Goal: Task Accomplishment & Management: Complete application form

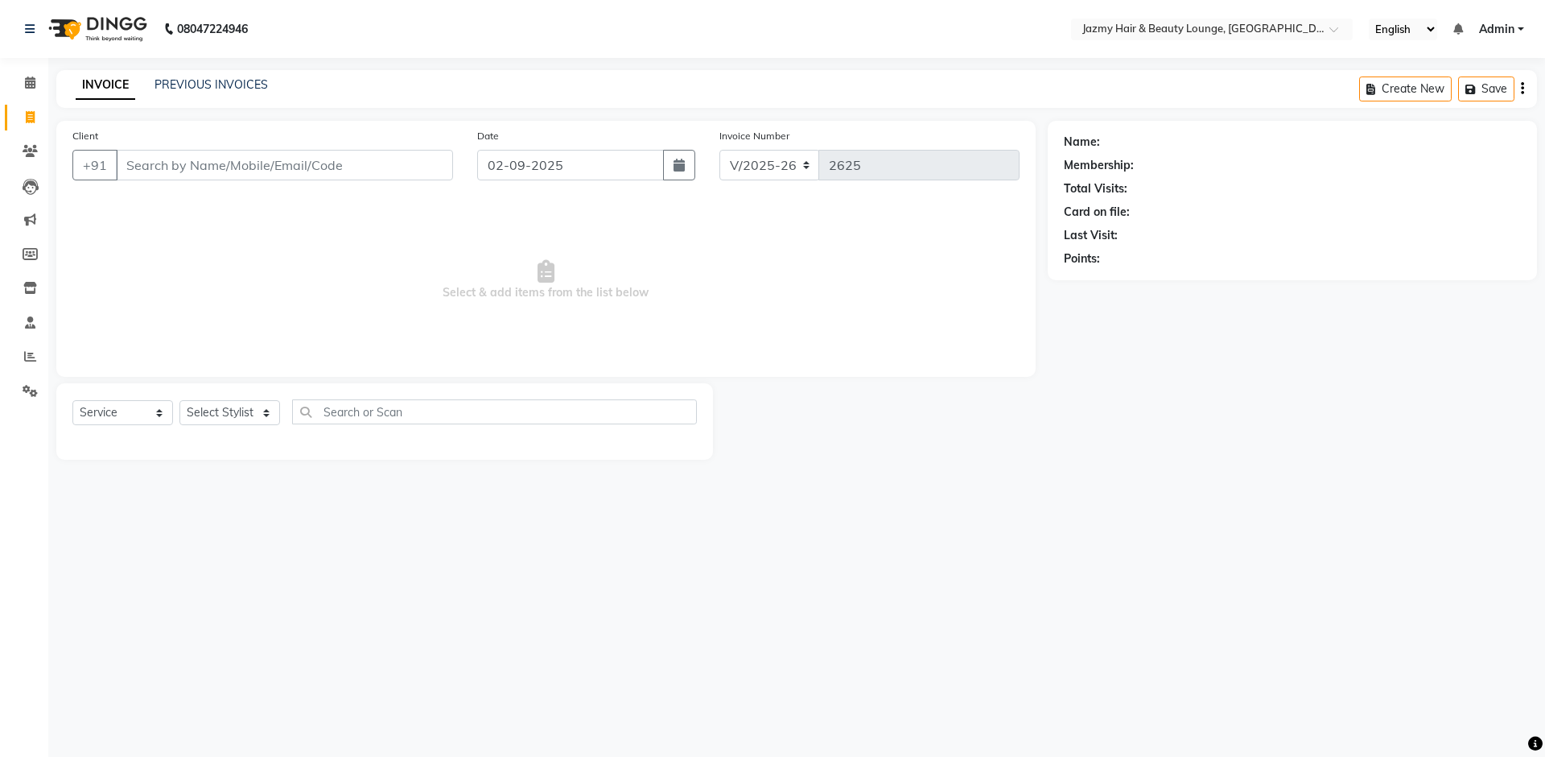
select select "759"
select select "service"
click at [35, 75] on span at bounding box center [30, 83] width 28 height 19
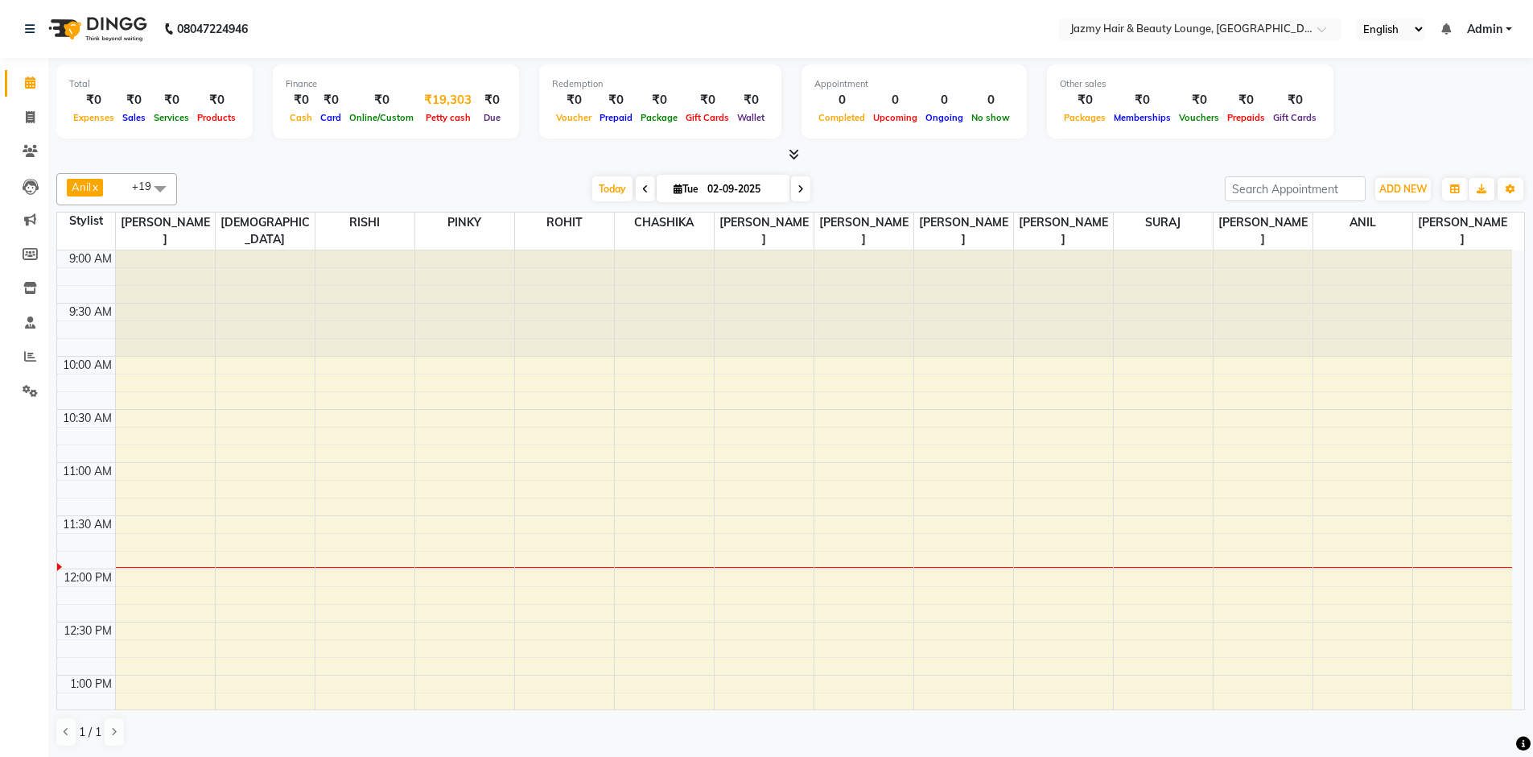
click at [424, 96] on div "₹19,303" at bounding box center [448, 100] width 60 height 19
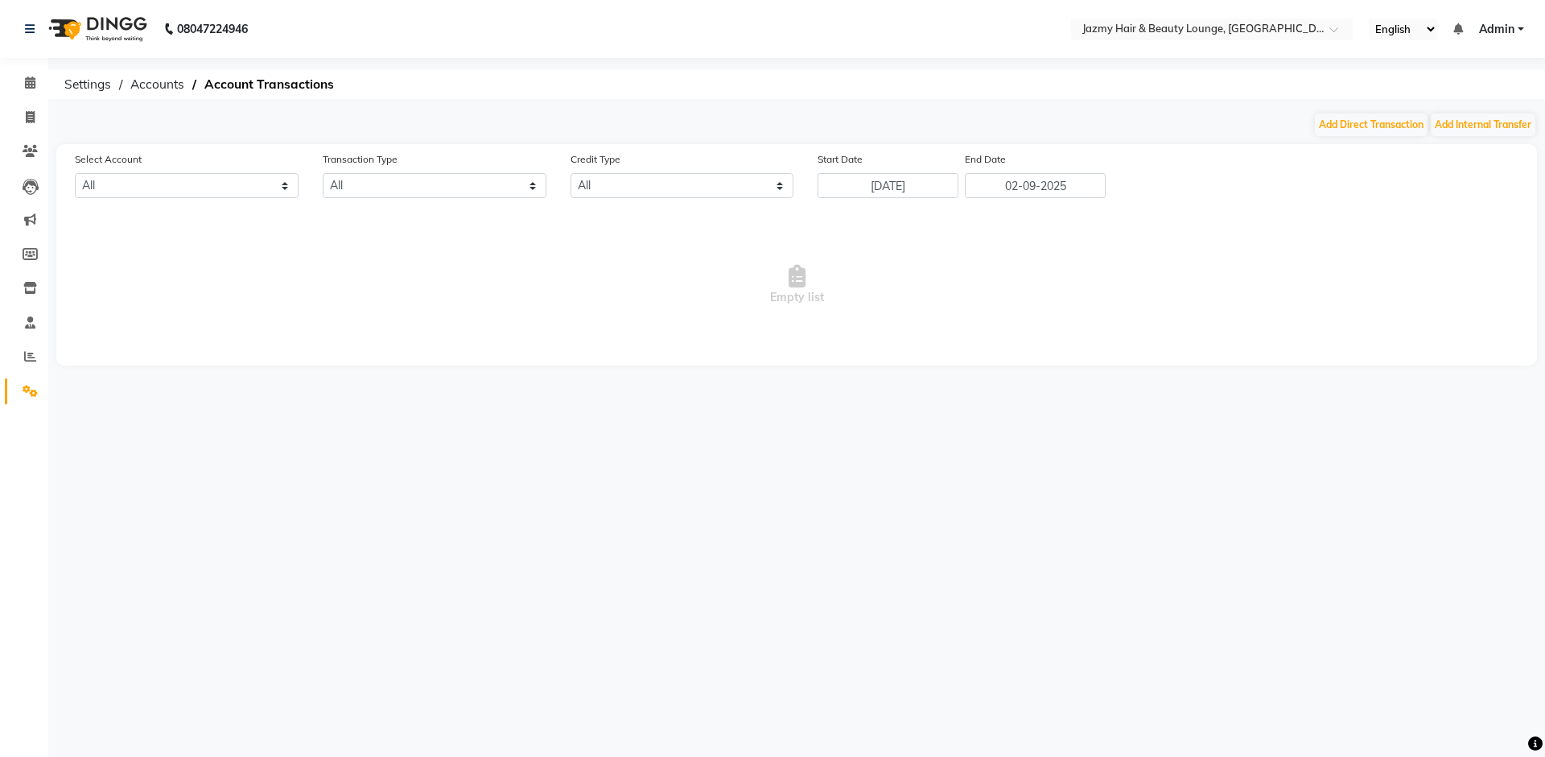
select select "2354"
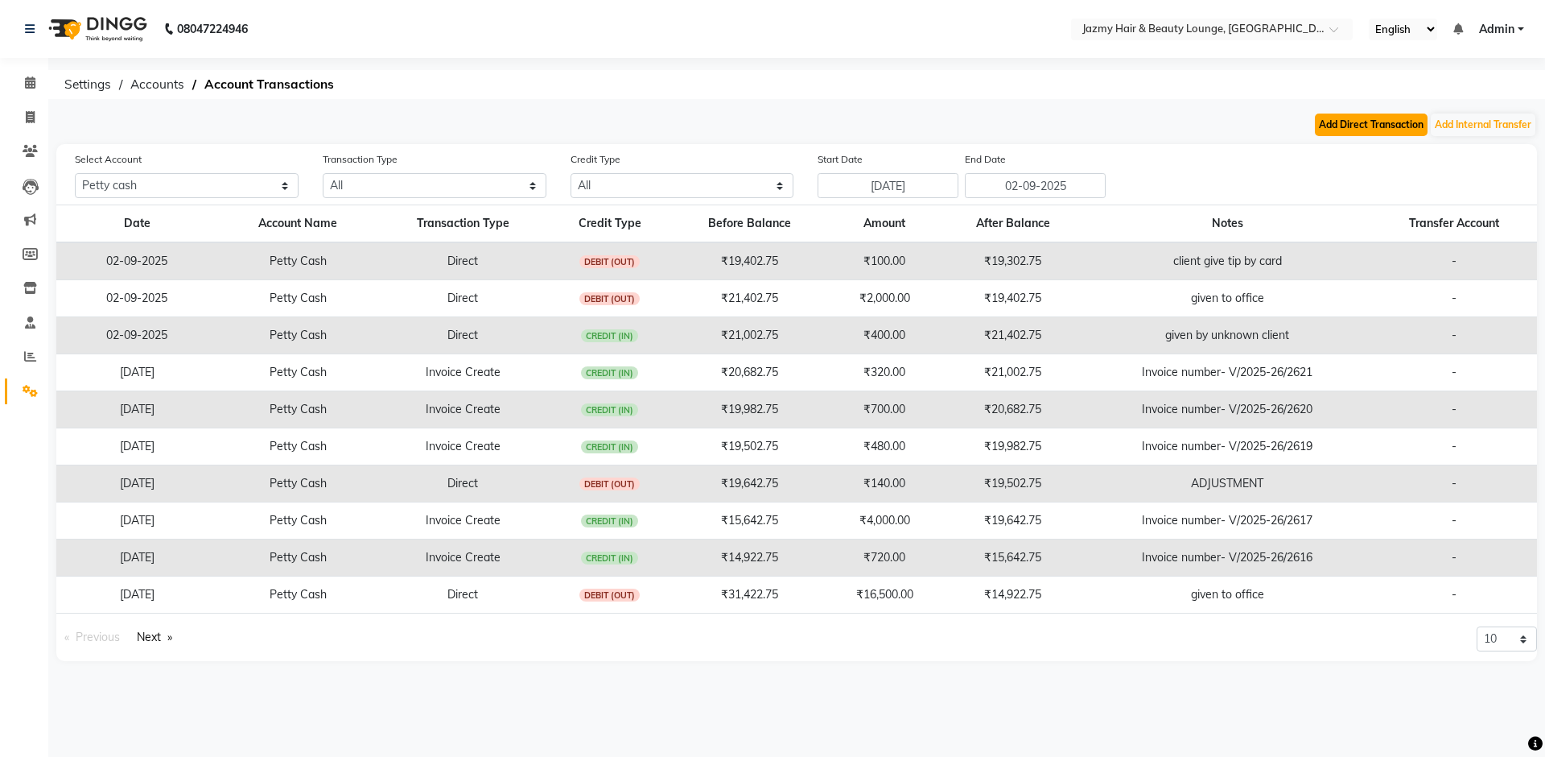
click at [1357, 113] on button "Add Direct Transaction" at bounding box center [1371, 124] width 113 height 23
select select "direct"
select select "2354"
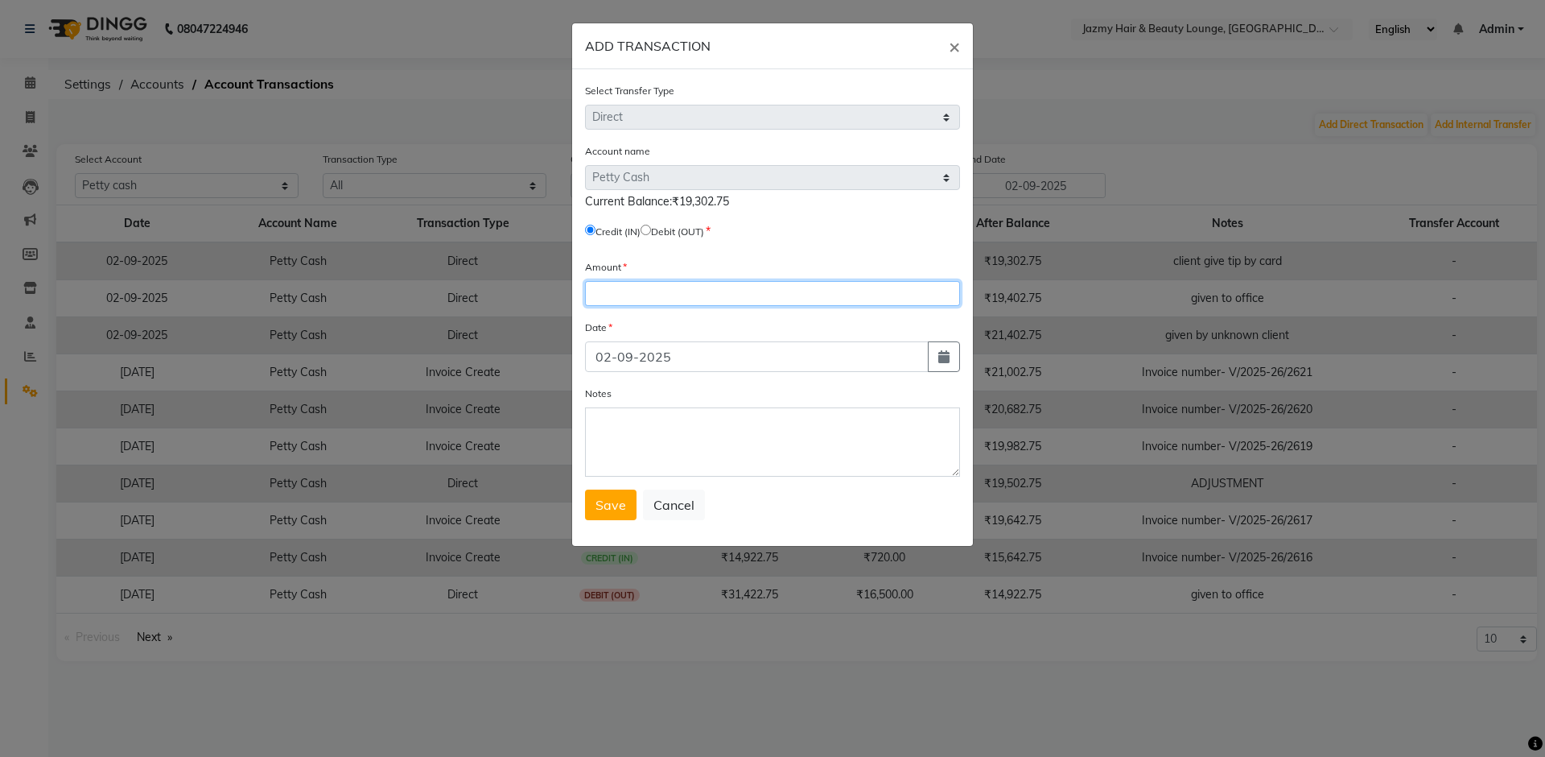
click at [617, 284] on input "number" at bounding box center [772, 293] width 375 height 25
type input "5000"
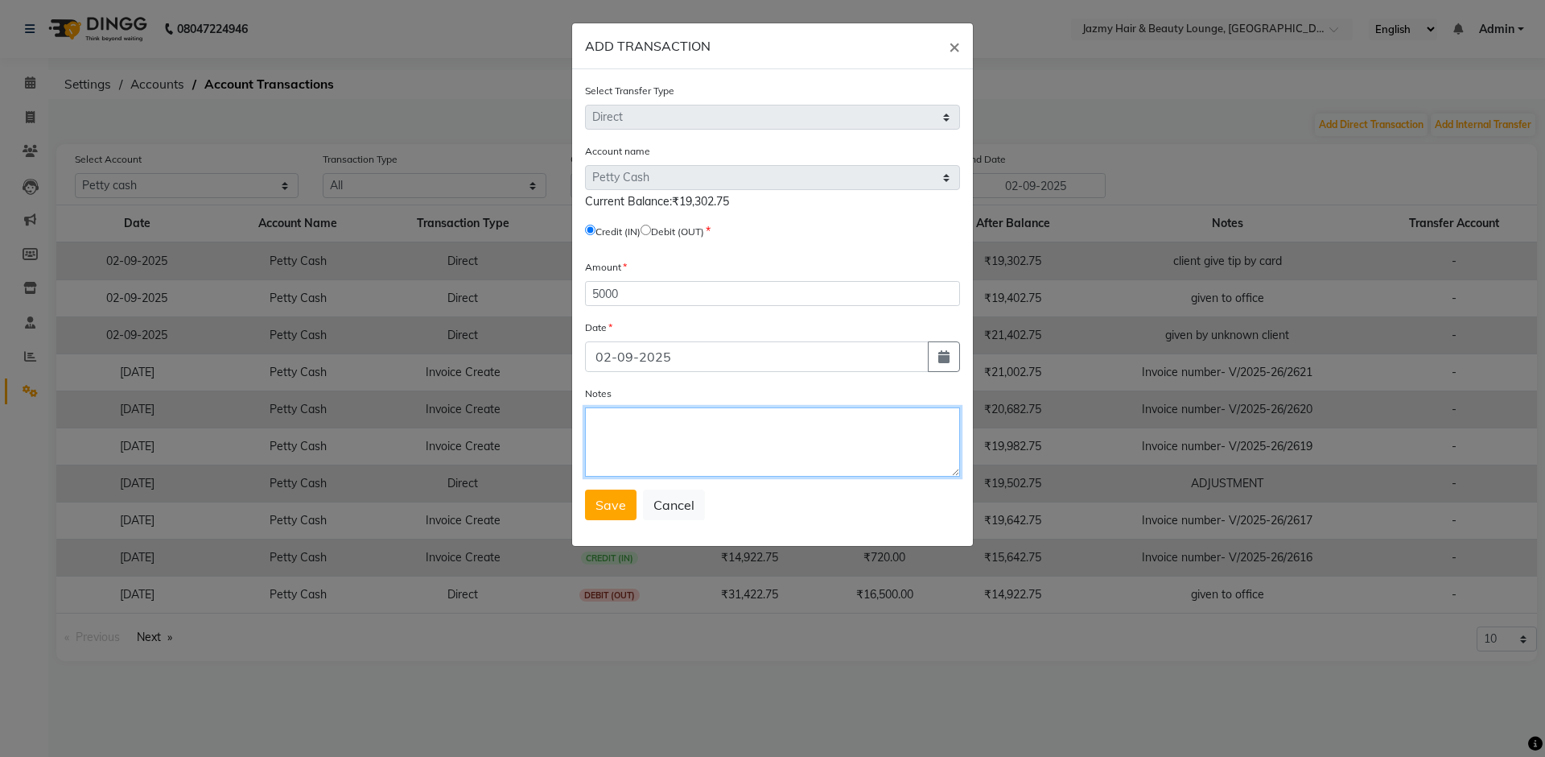
click at [690, 424] on textarea "Notes" at bounding box center [772, 441] width 375 height 69
type textarea "ongo 115 top up"
click at [622, 500] on span "Save" at bounding box center [611, 505] width 31 height 16
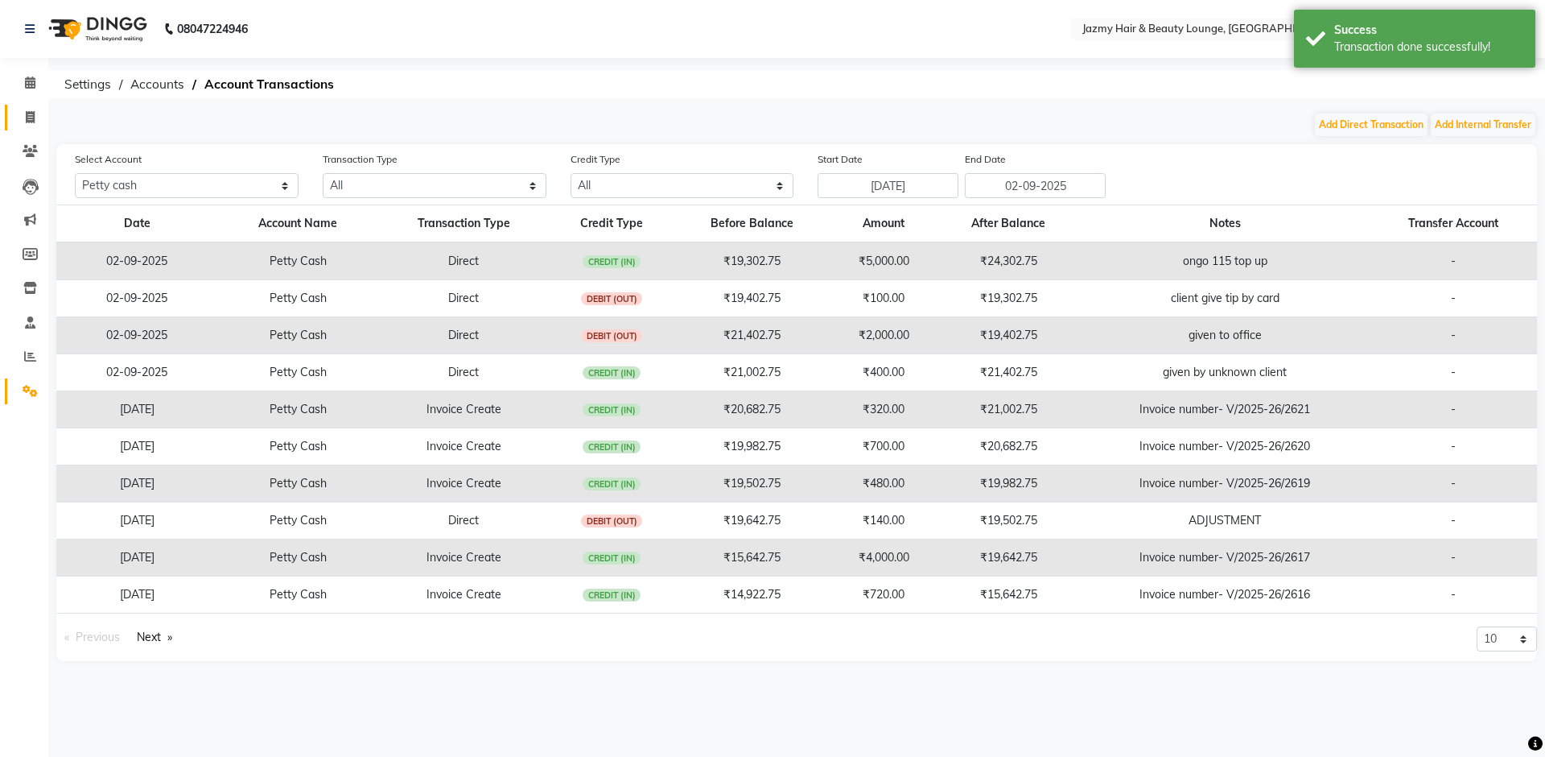
click at [39, 116] on span at bounding box center [30, 118] width 28 height 19
select select "service"
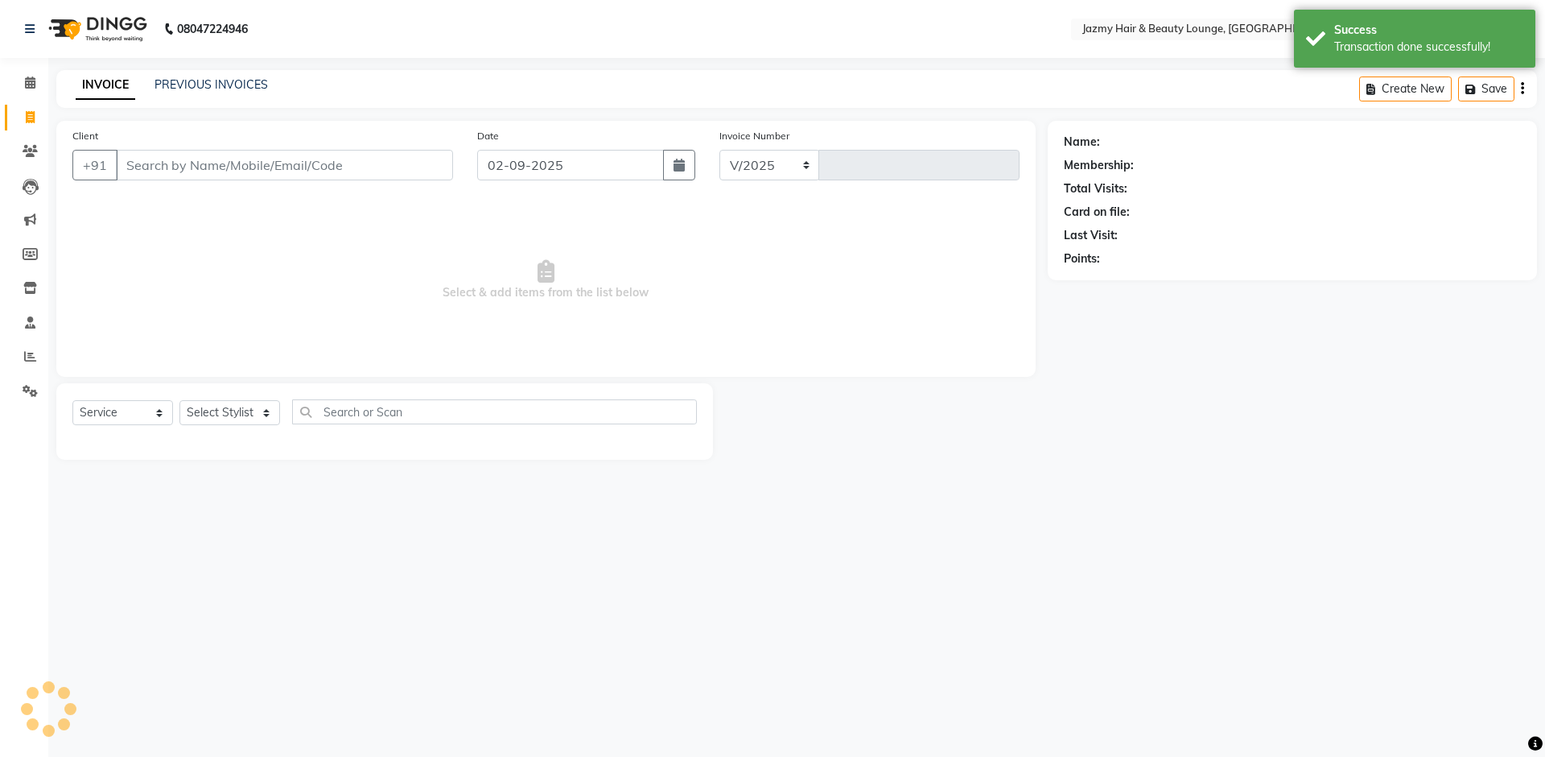
select select "759"
type input "2625"
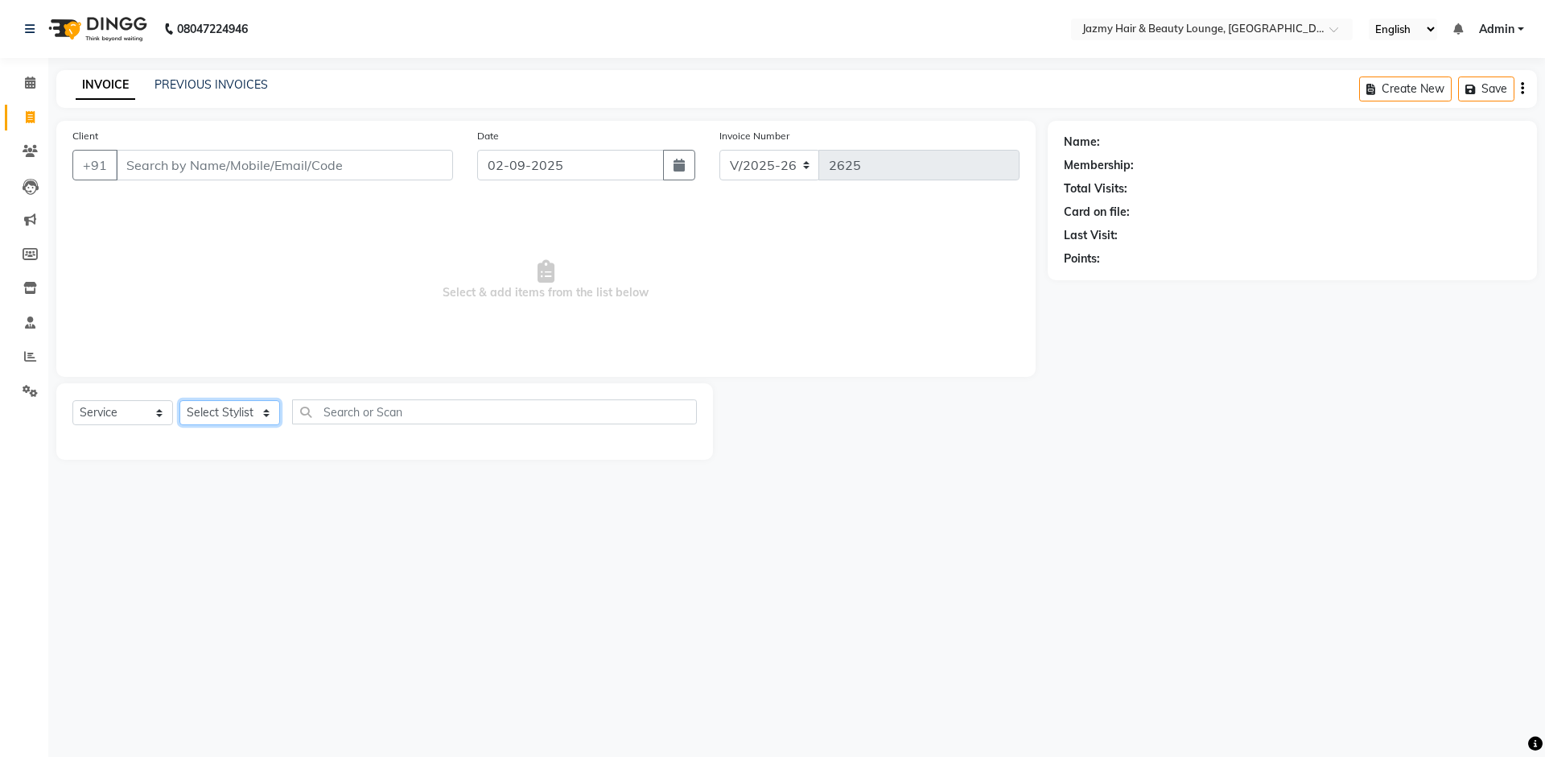
click at [216, 412] on select "Select Stylist AMIT [PERSON_NAME] [PERSON_NAME] CHASHIKA [PERSON_NAME] [PERSON_…" at bounding box center [229, 412] width 101 height 25
click at [271, 409] on select "Select Stylist AMIT [PERSON_NAME] [PERSON_NAME] CHASHIKA [PERSON_NAME] [PERSON_…" at bounding box center [229, 412] width 101 height 25
click at [386, 410] on input "text" at bounding box center [494, 411] width 405 height 25
click at [260, 419] on select "Select Stylist AMIT [PERSON_NAME] [PERSON_NAME] CHASHIKA [PERSON_NAME] [PERSON_…" at bounding box center [229, 412] width 101 height 25
select select "32193"
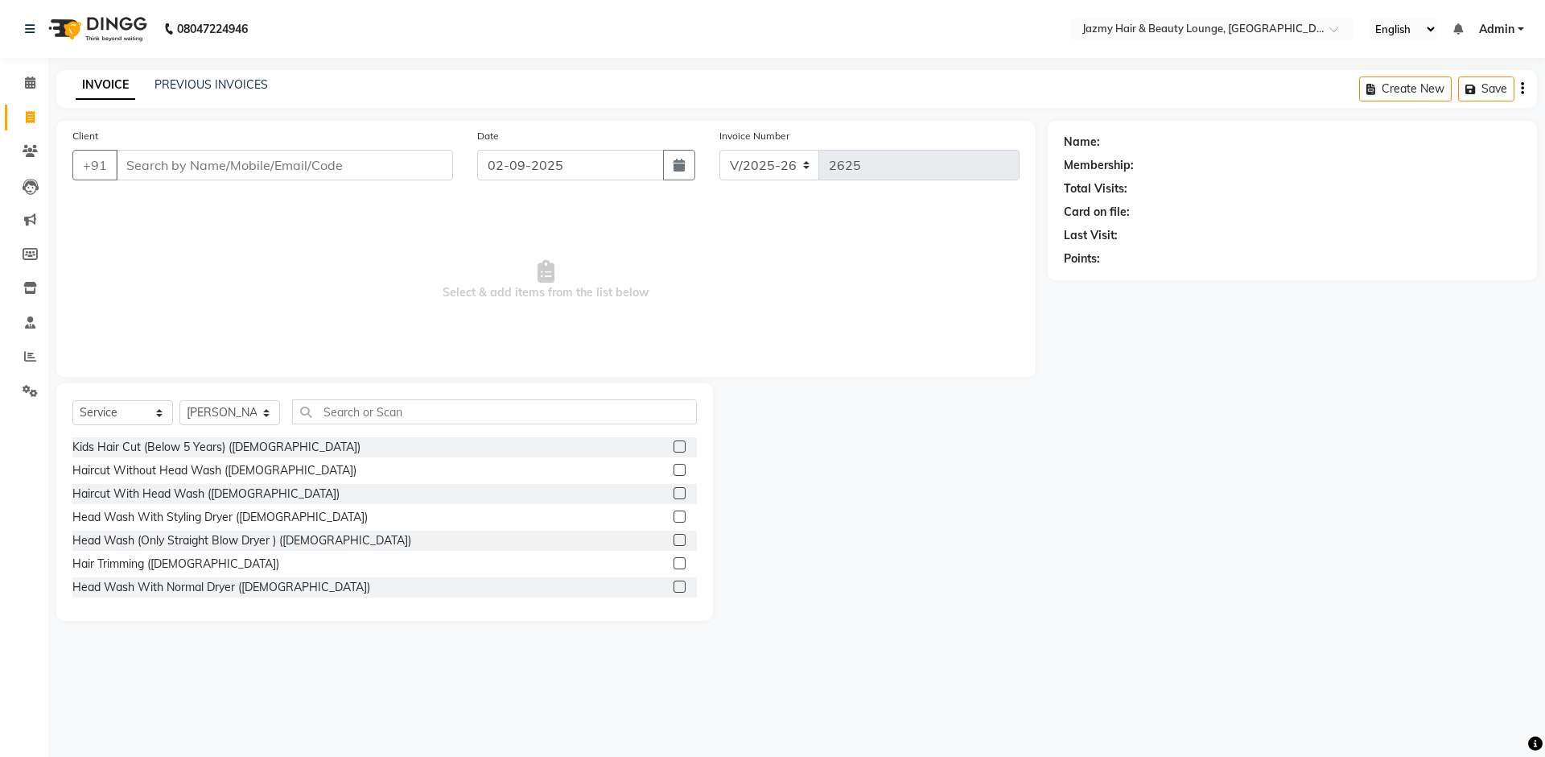
click at [674, 540] on label at bounding box center [680, 540] width 12 height 12
click at [674, 540] on input "checkbox" at bounding box center [679, 540] width 10 height 10
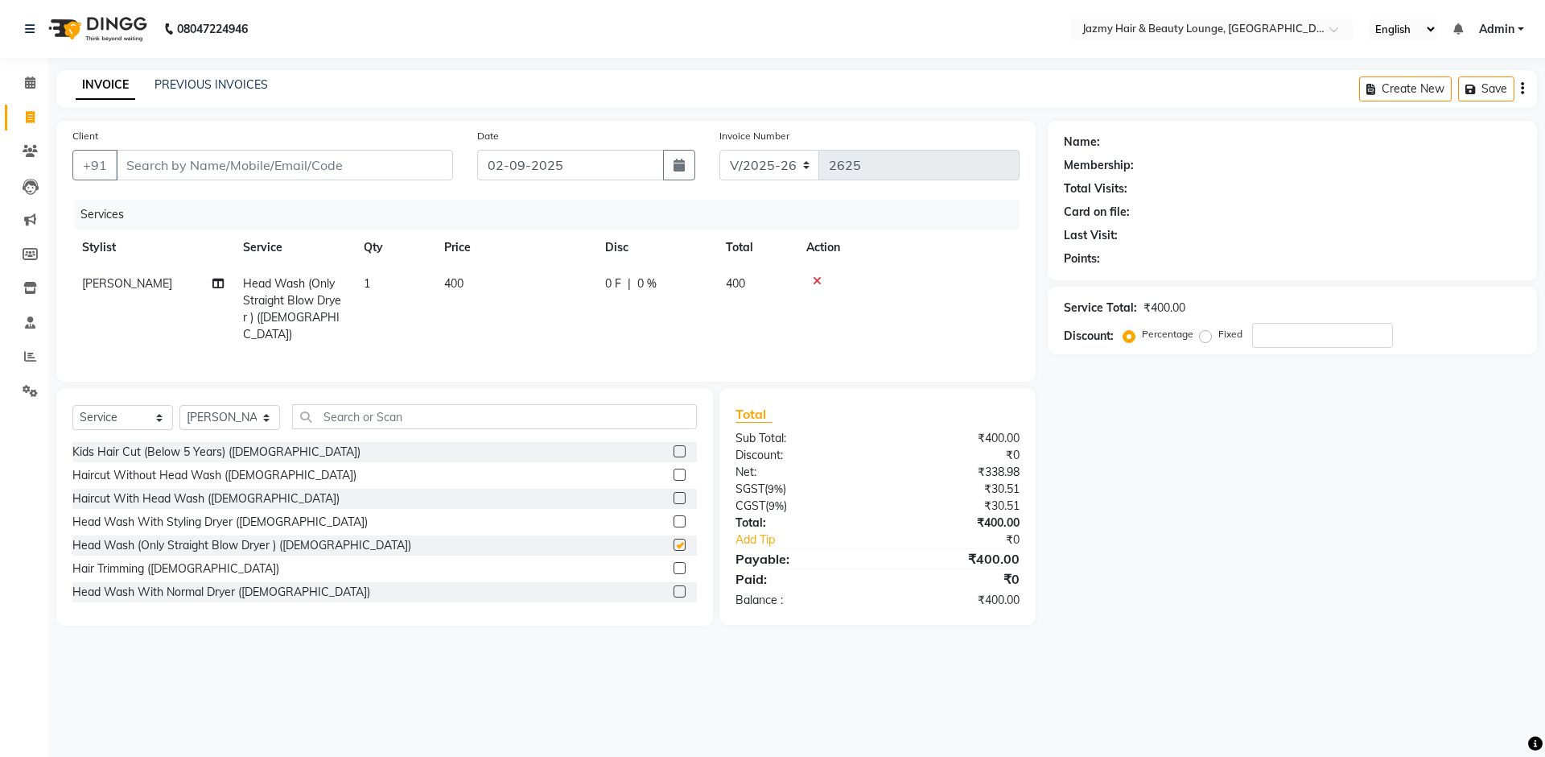
checkbox input "false"
click at [328, 161] on input "Client" at bounding box center [284, 165] width 337 height 31
type input "8"
type input "0"
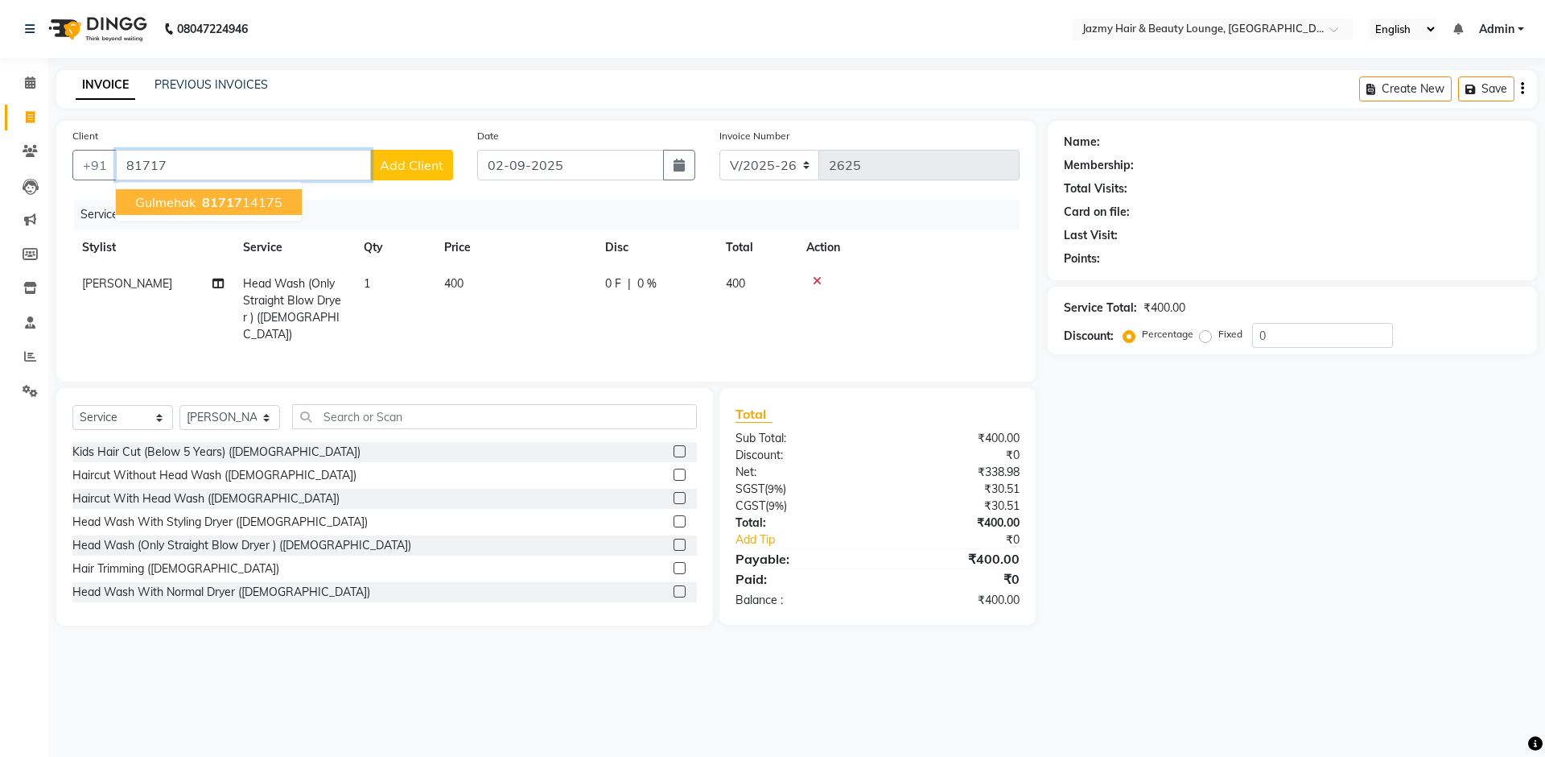
click at [206, 203] on span "81717" at bounding box center [222, 202] width 40 height 16
type input "8171714175"
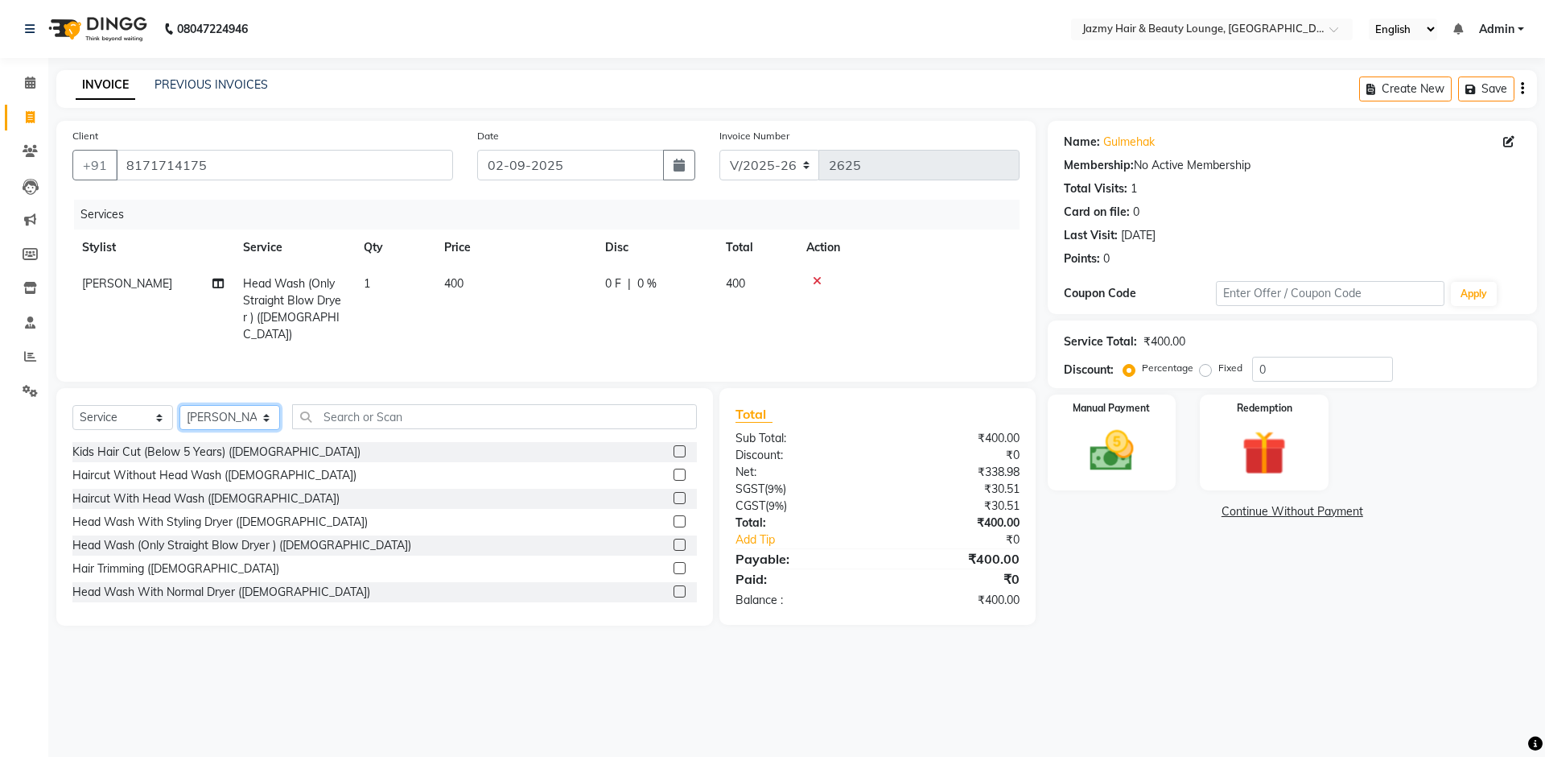
click at [262, 412] on select "Select Stylist AMIT [PERSON_NAME] [PERSON_NAME] CHASHIKA [PERSON_NAME] [PERSON_…" at bounding box center [229, 417] width 101 height 25
select select "12167"
click at [452, 412] on input "text" at bounding box center [494, 416] width 405 height 25
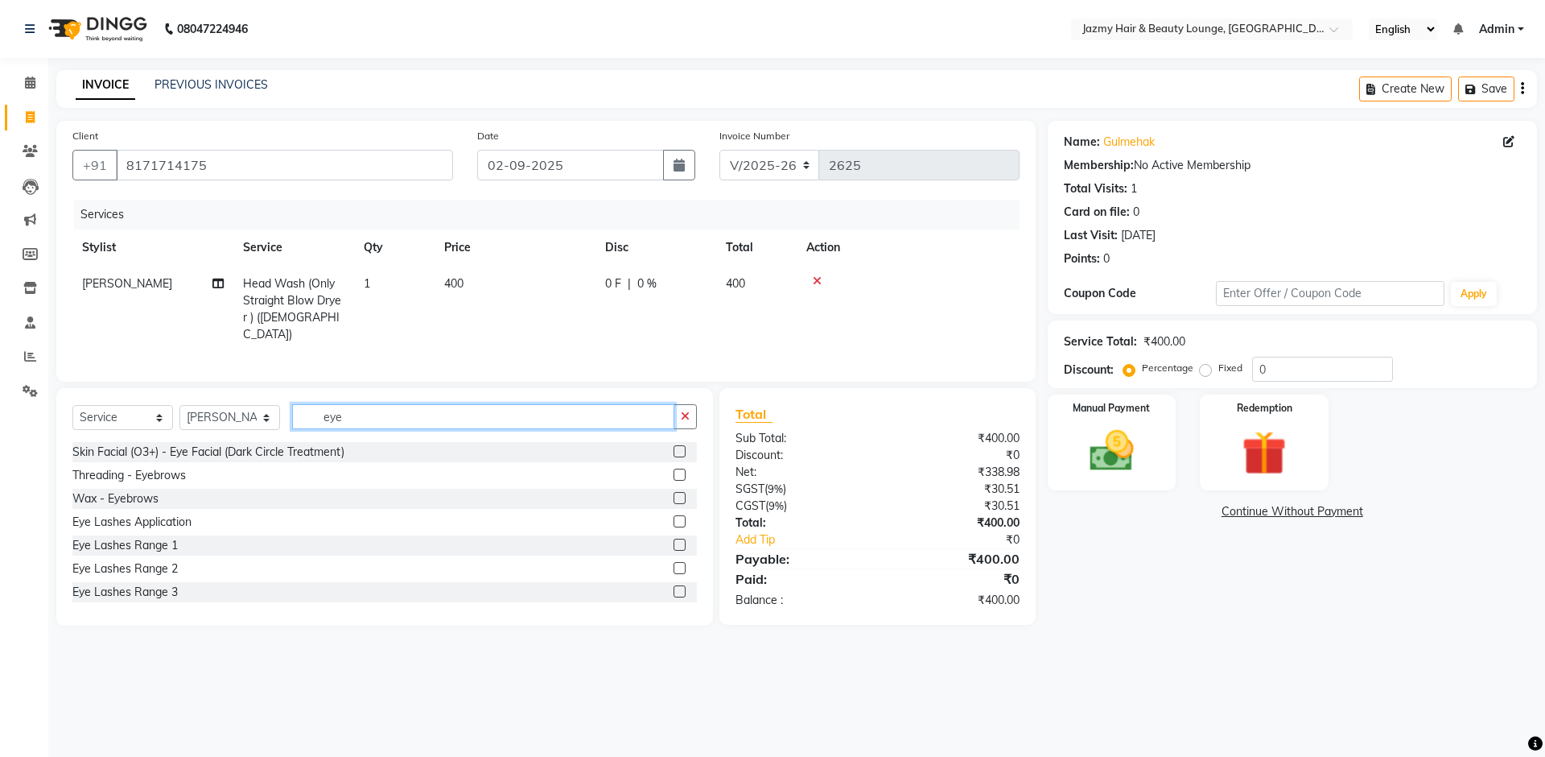
type input "eye"
click at [674, 468] on label at bounding box center [680, 474] width 12 height 12
click at [674, 470] on input "checkbox" at bounding box center [679, 475] width 10 height 10
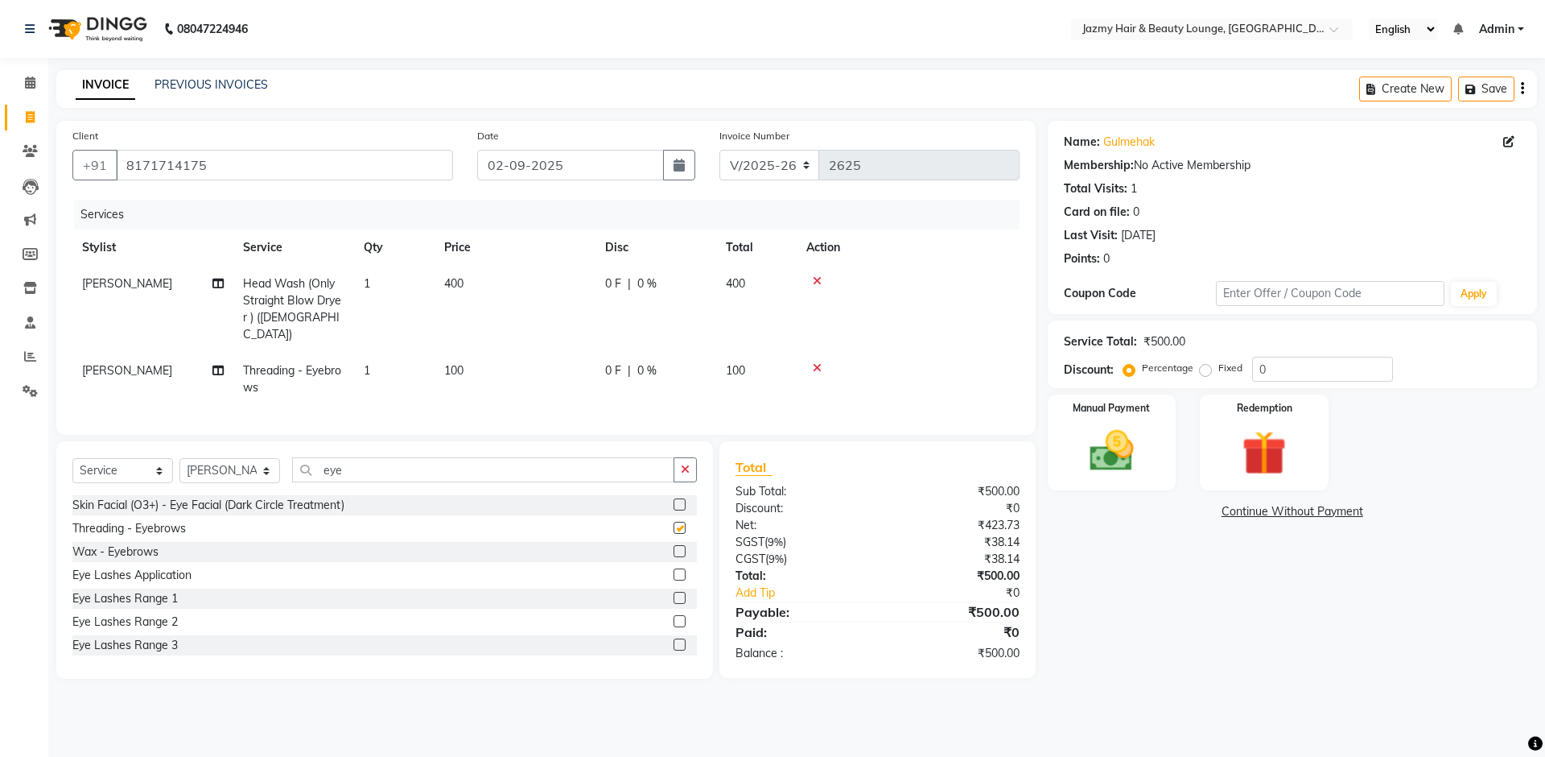
checkbox input "false"
click at [617, 278] on span "0 F" at bounding box center [613, 283] width 16 height 17
select select "32193"
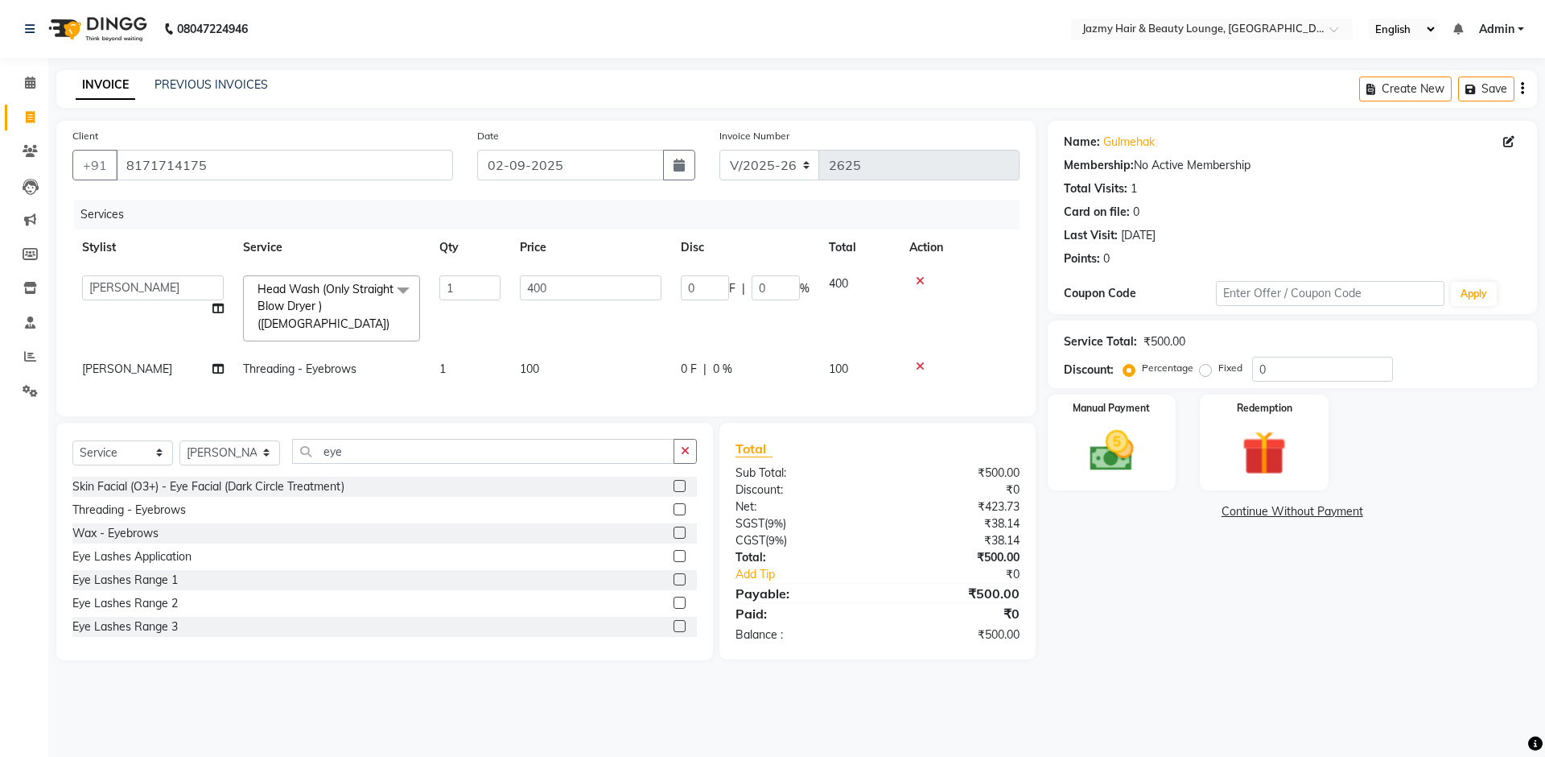
click at [750, 283] on div "0 F | 0 %" at bounding box center [745, 287] width 129 height 25
click at [759, 286] on input "0" at bounding box center [776, 287] width 48 height 25
type input "20"
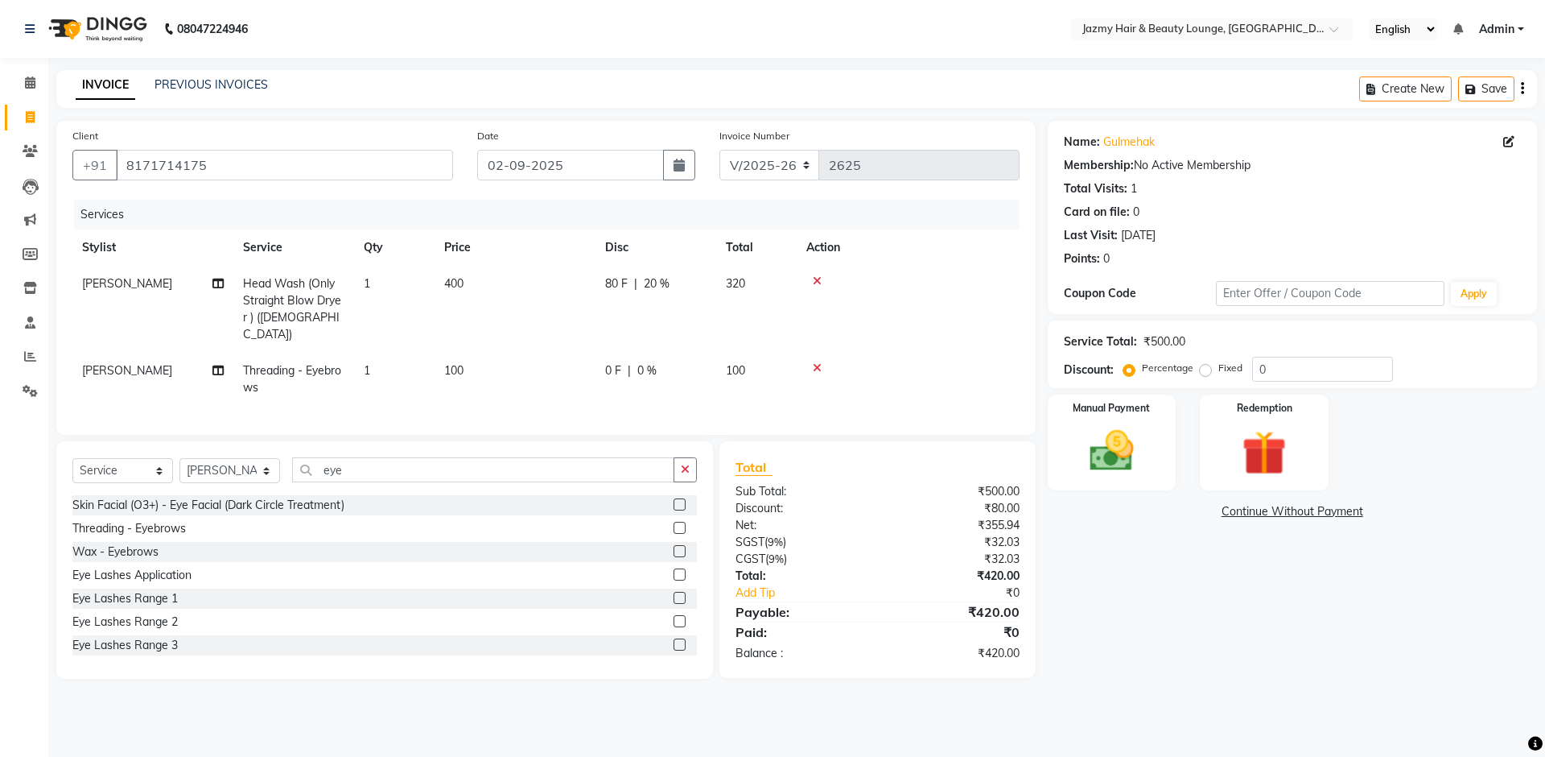
click at [1163, 615] on div "Name: Gulmehak Membership: No Active Membership Total Visits: 1 Card on file: 0…" at bounding box center [1298, 400] width 501 height 558
click at [1137, 482] on div "Manual Payment" at bounding box center [1112, 442] width 134 height 99
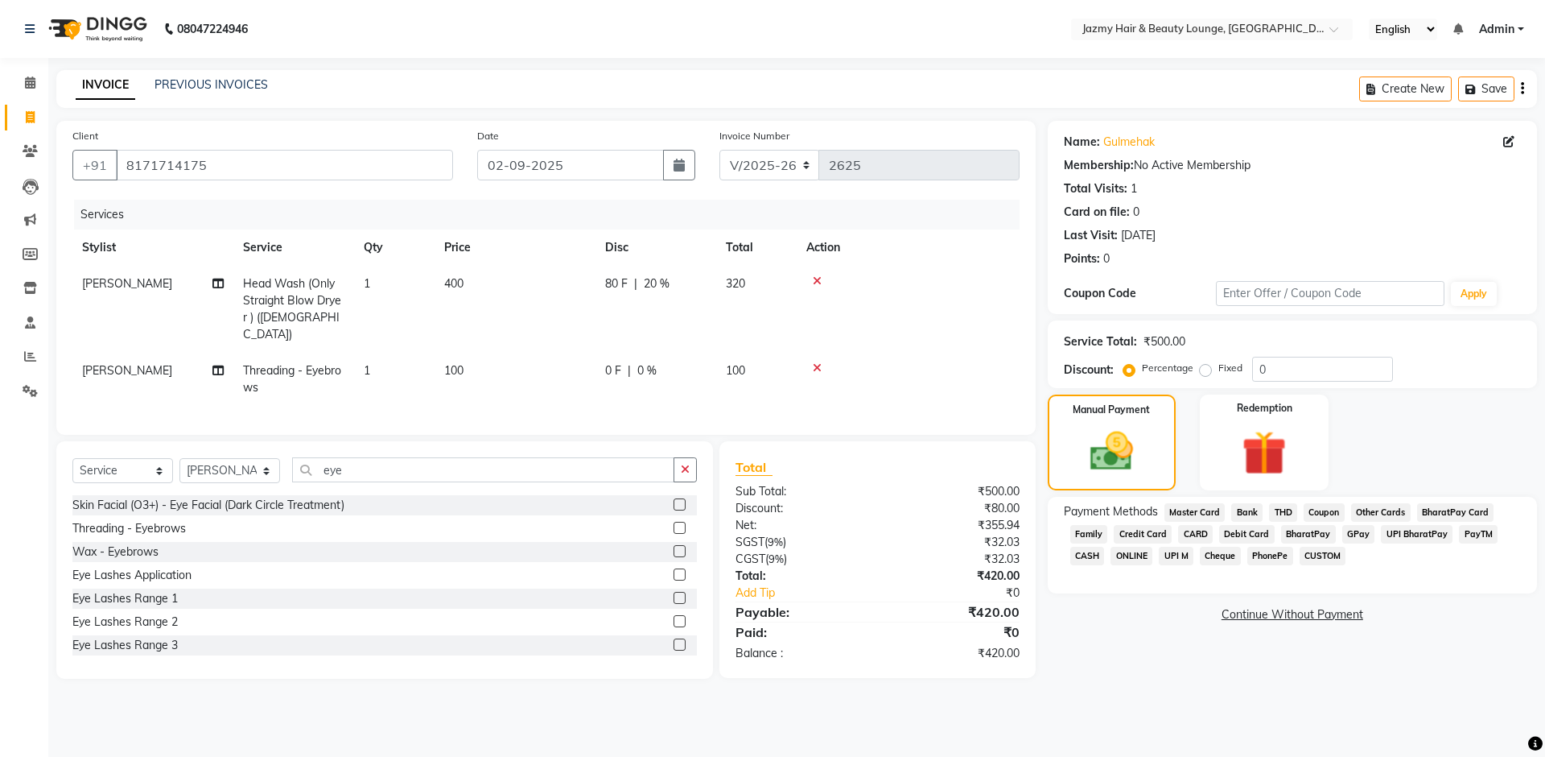
click at [1091, 549] on span "CASH" at bounding box center [1088, 556] width 35 height 19
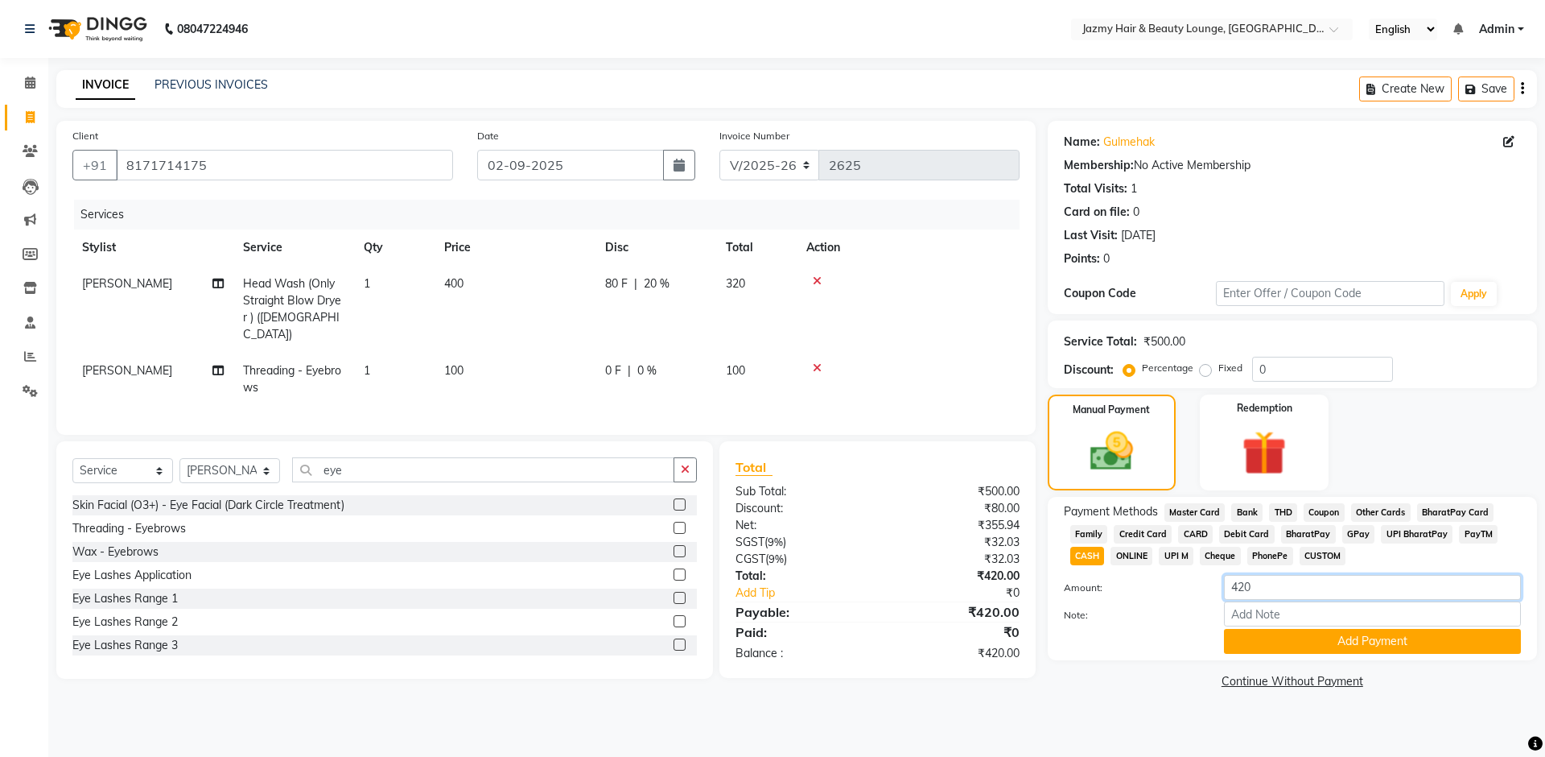
click at [1249, 585] on input "420" at bounding box center [1372, 587] width 297 height 25
type input "400"
click at [1285, 646] on button "Add Payment" at bounding box center [1372, 641] width 297 height 25
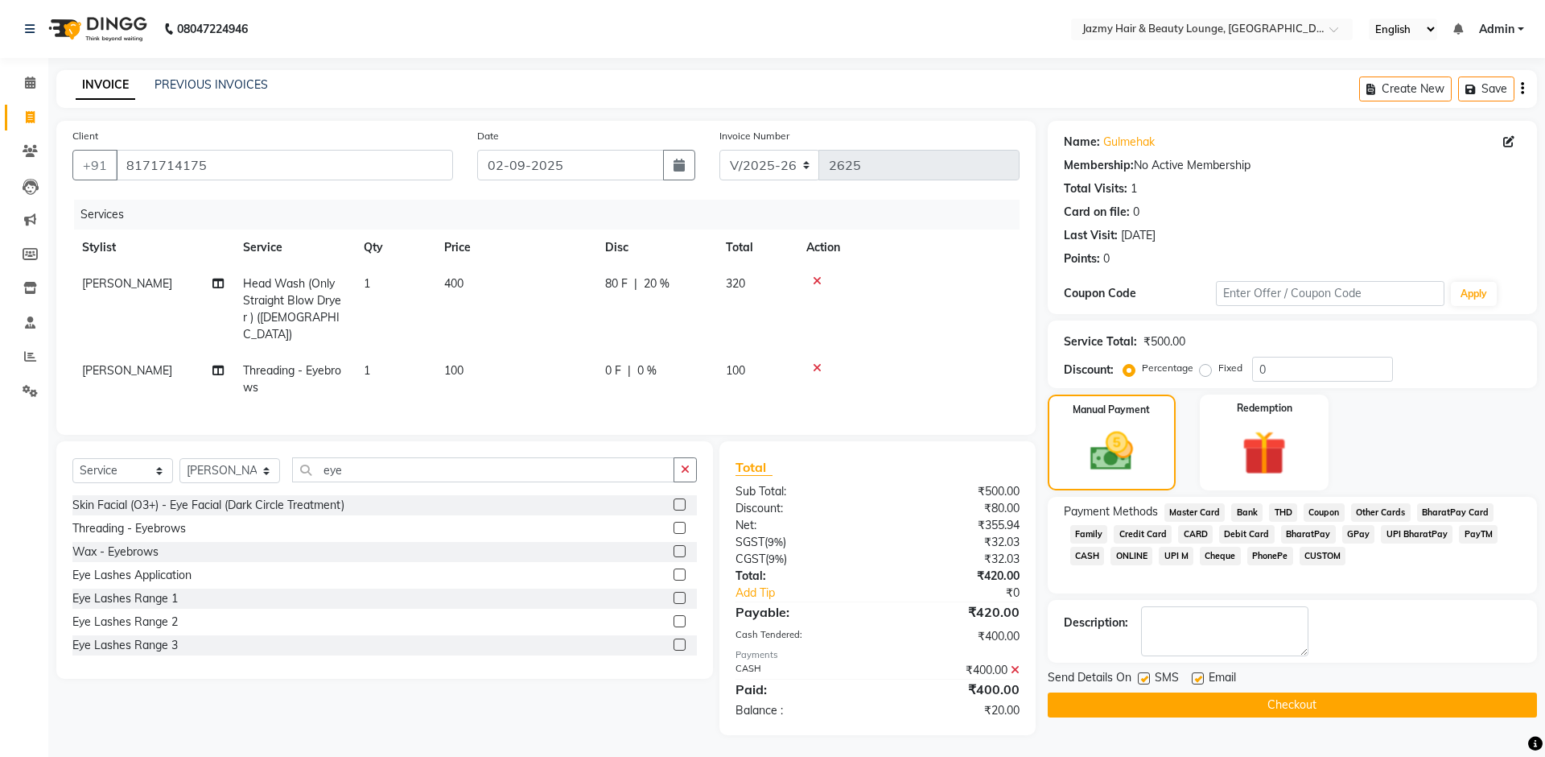
click at [1314, 559] on span "CUSTOM" at bounding box center [1323, 556] width 47 height 19
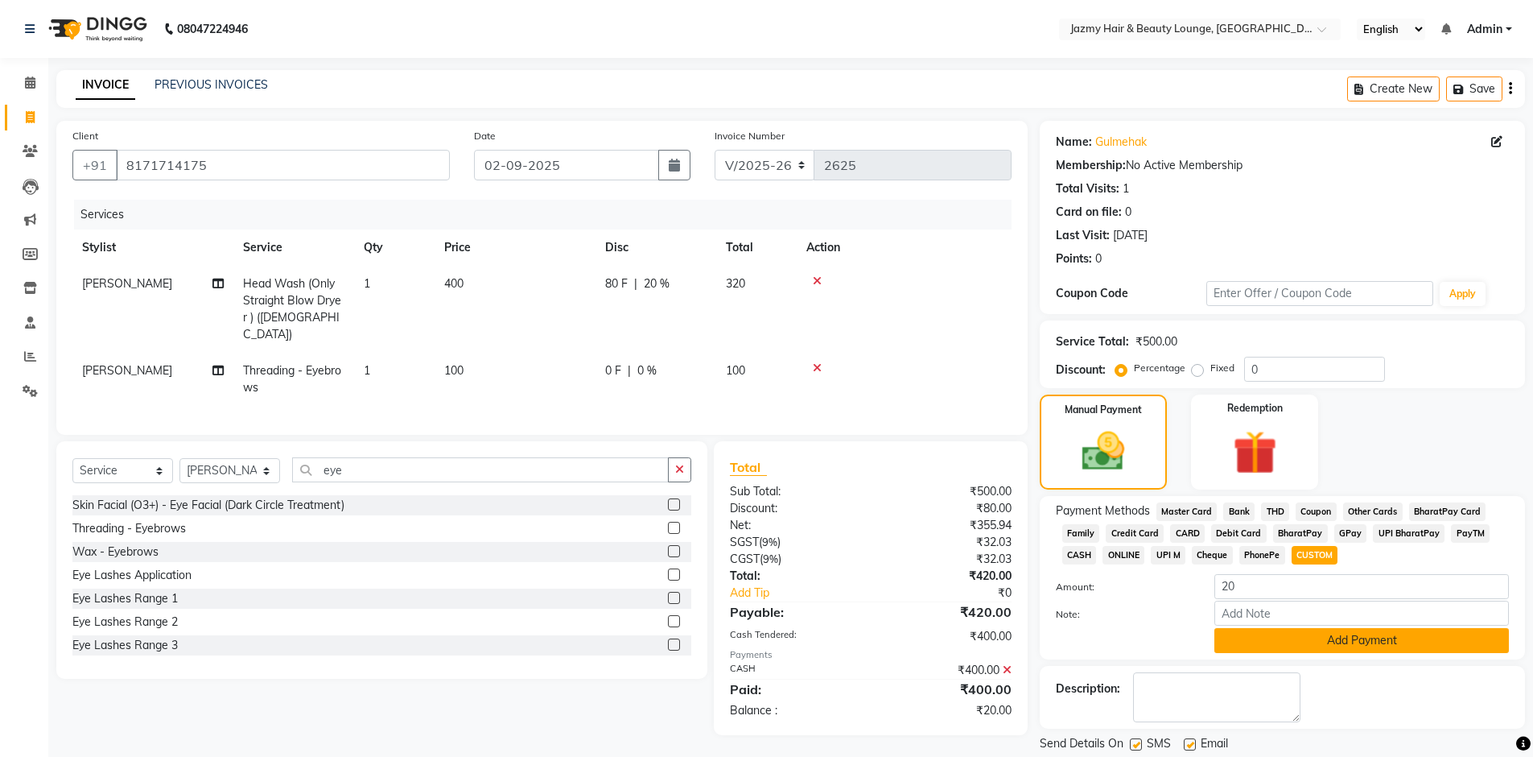
click at [1310, 637] on button "Add Payment" at bounding box center [1362, 640] width 295 height 25
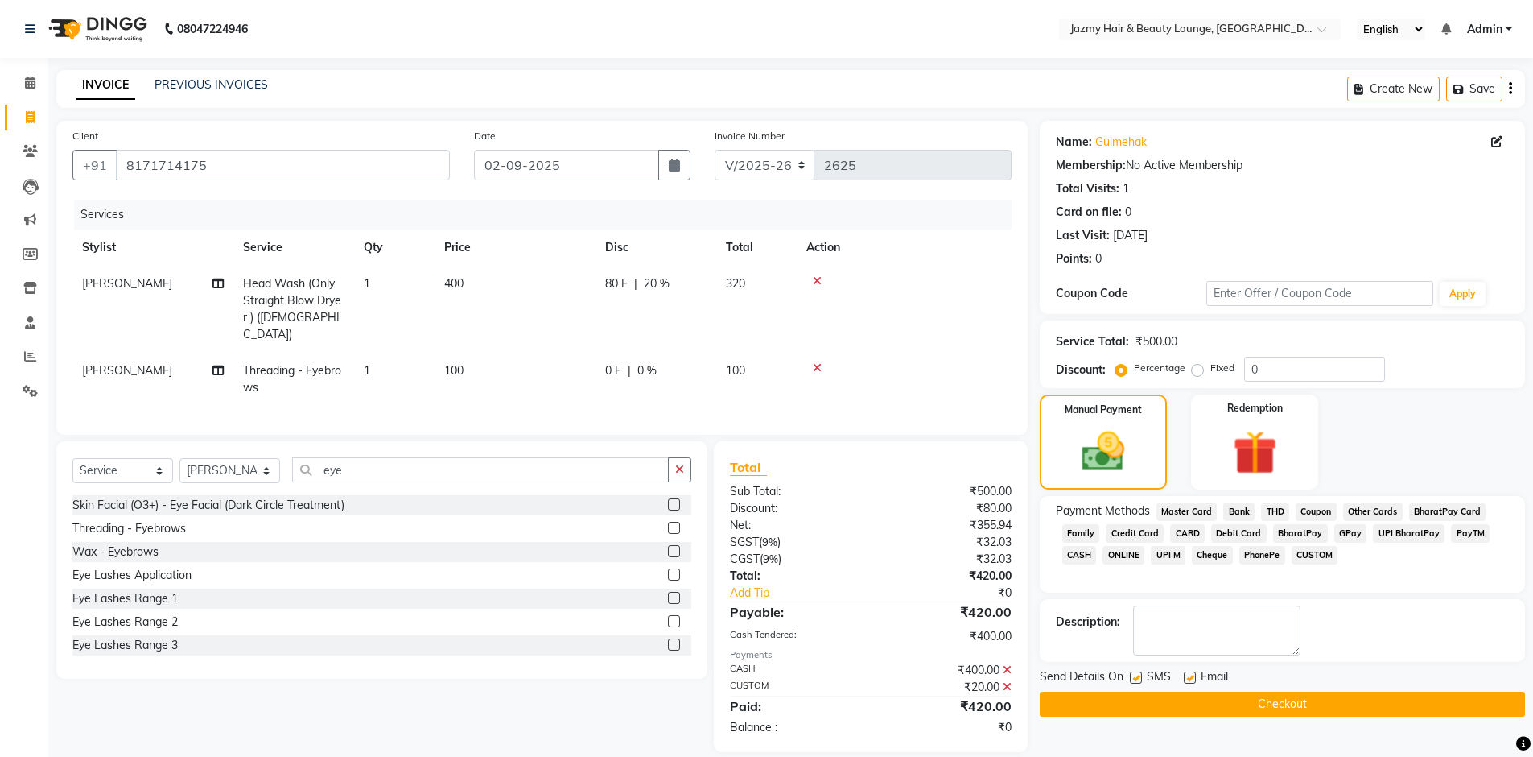
click at [1355, 699] on button "Checkout" at bounding box center [1282, 703] width 485 height 25
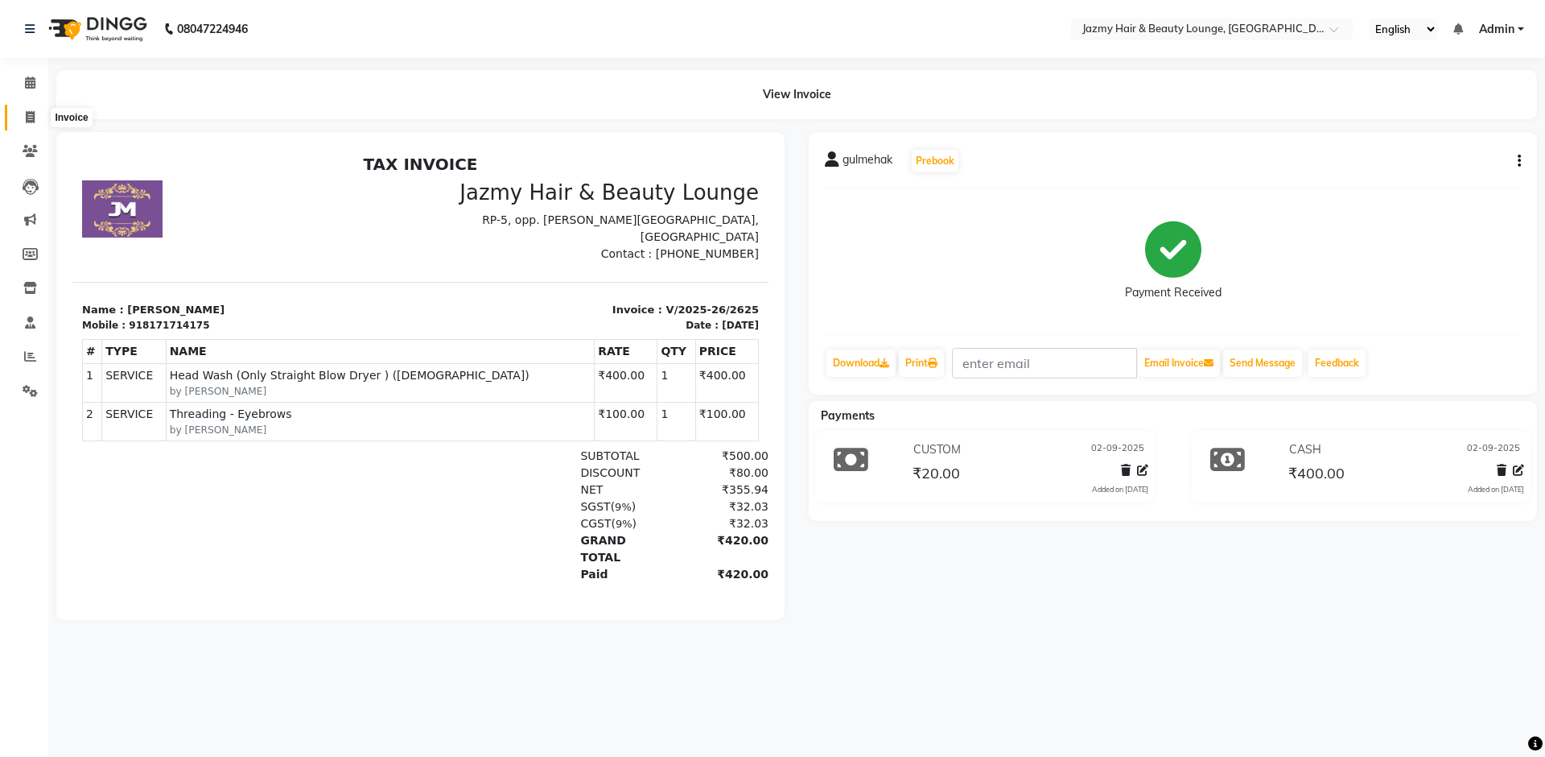
click at [27, 118] on icon at bounding box center [30, 117] width 9 height 12
select select "service"
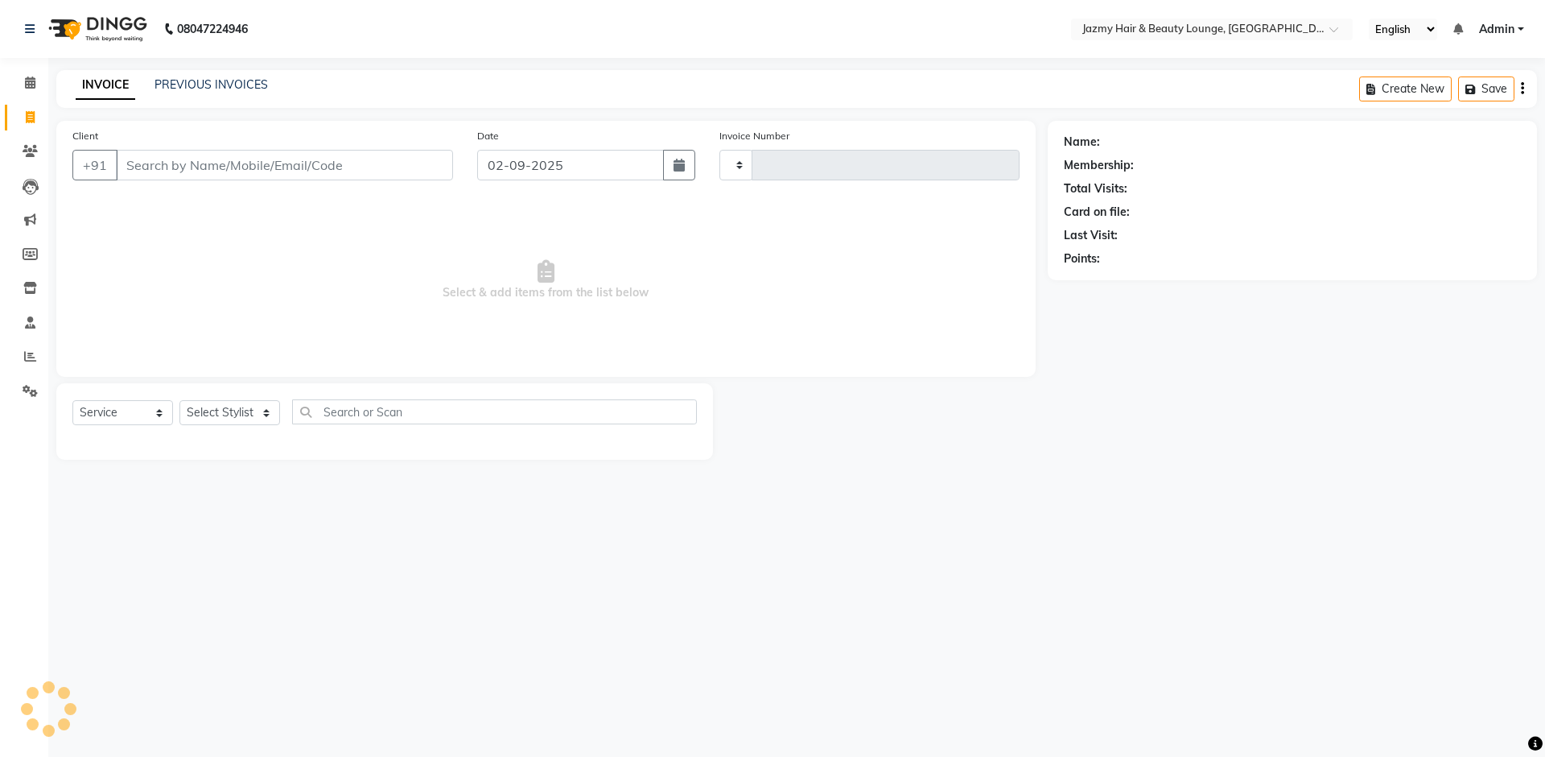
type input "2626"
select select "759"
click at [217, 88] on link "PREVIOUS INVOICES" at bounding box center [211, 84] width 113 height 14
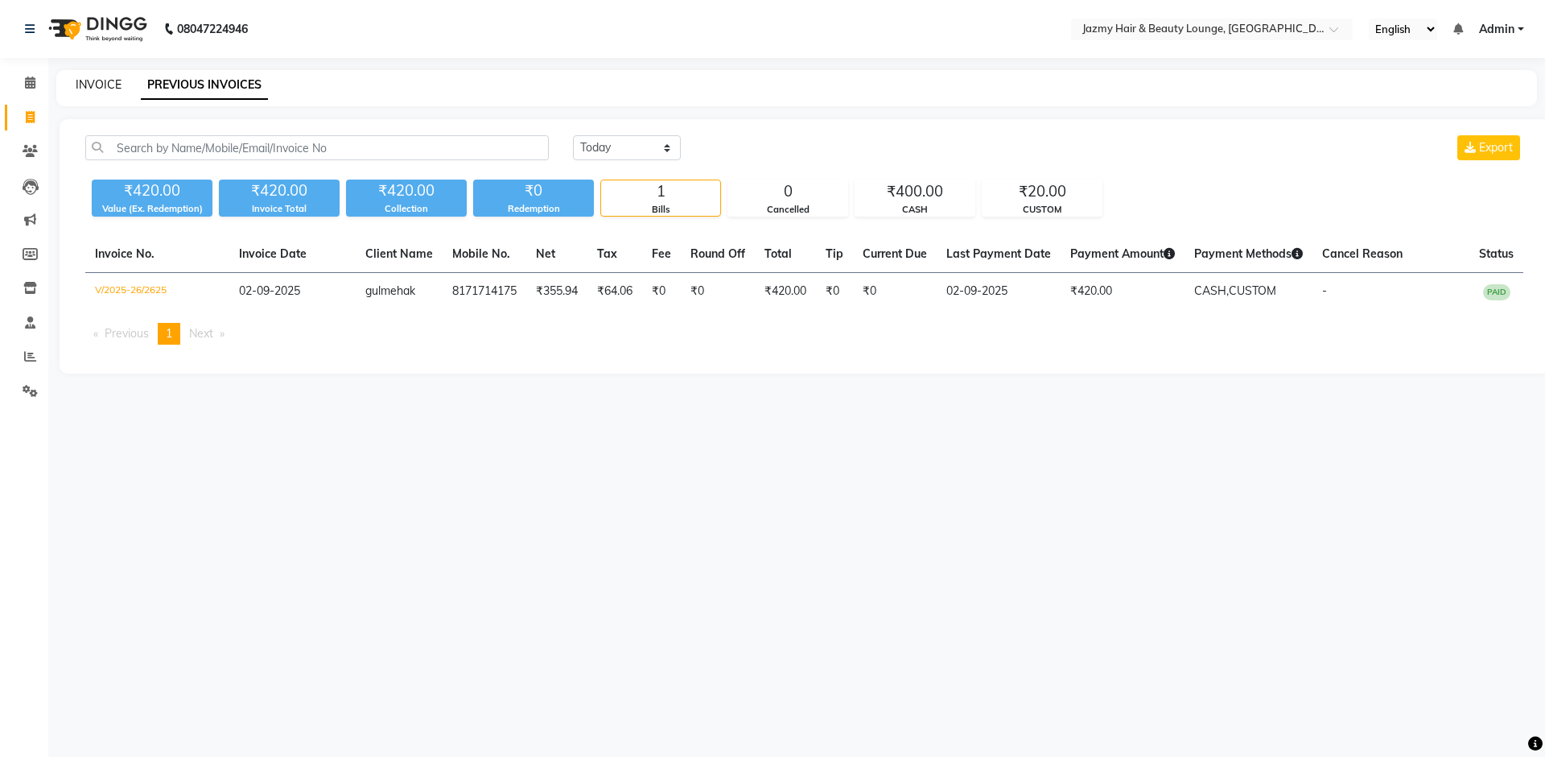
click at [111, 80] on link "INVOICE" at bounding box center [99, 84] width 46 height 14
select select "service"
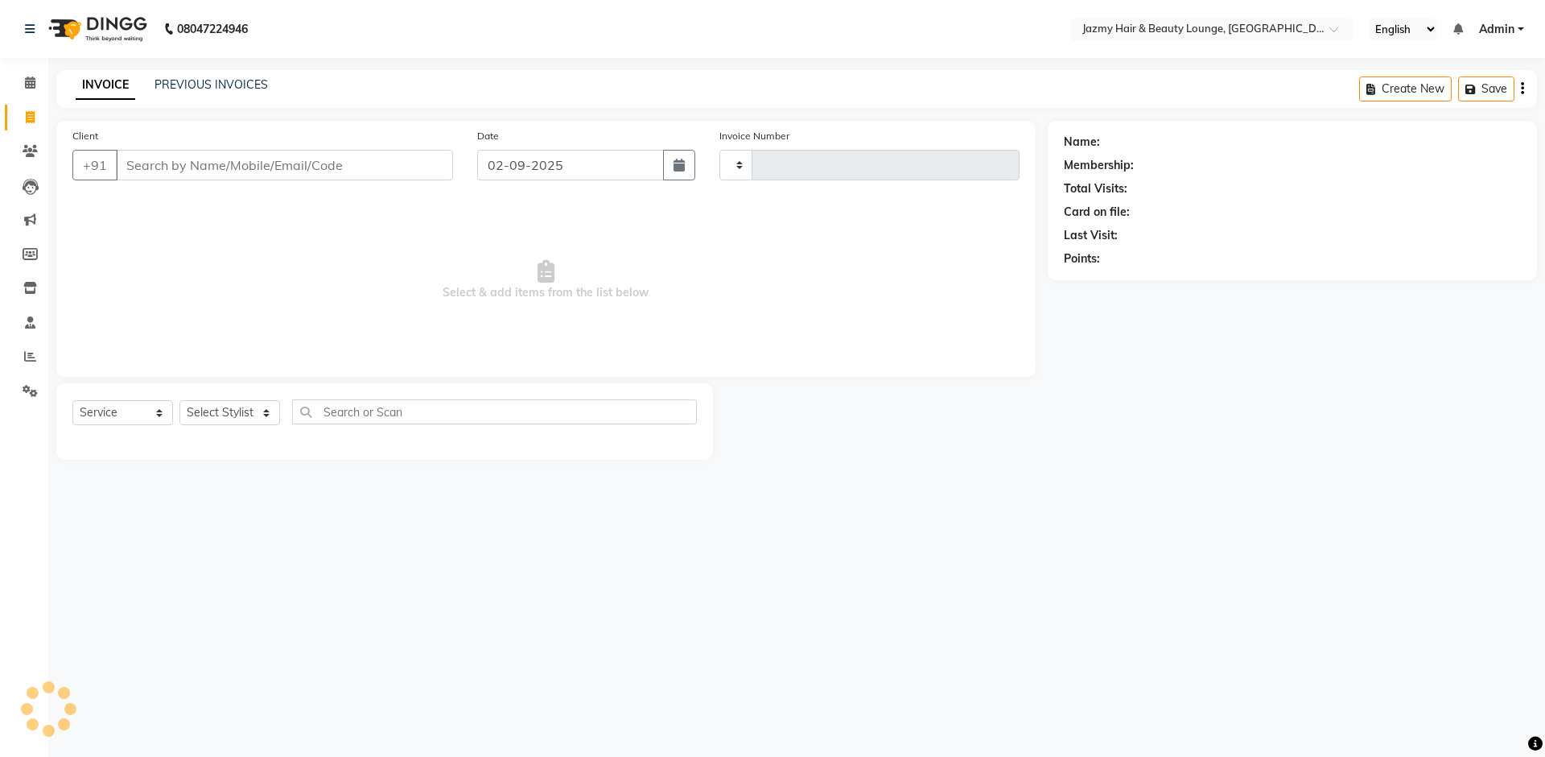
type input "2626"
select select "759"
